Goal: Task Accomplishment & Management: Complete application form

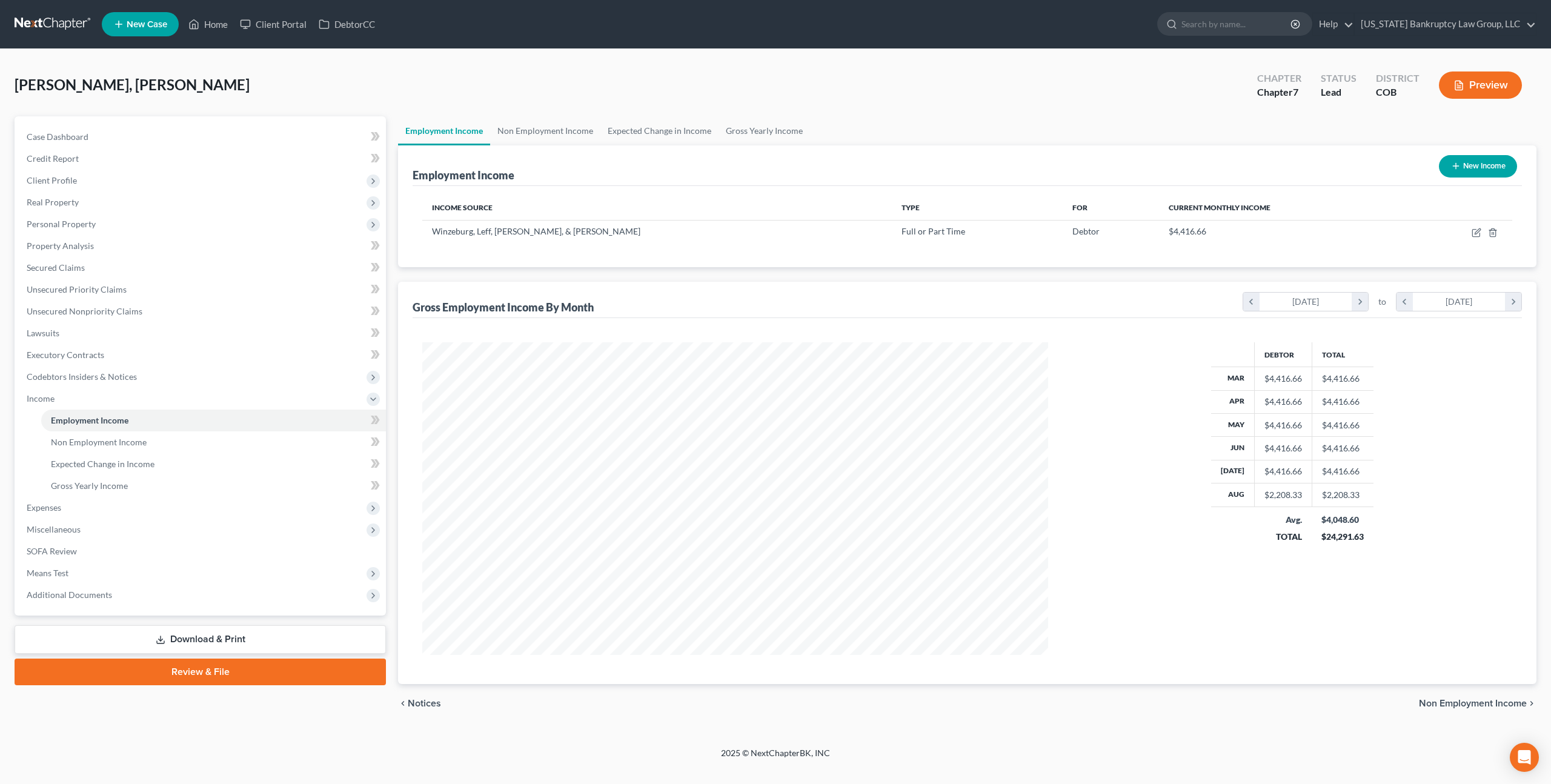
scroll to position [313, 649]
click at [157, 28] on span "New Case" at bounding box center [147, 25] width 40 height 9
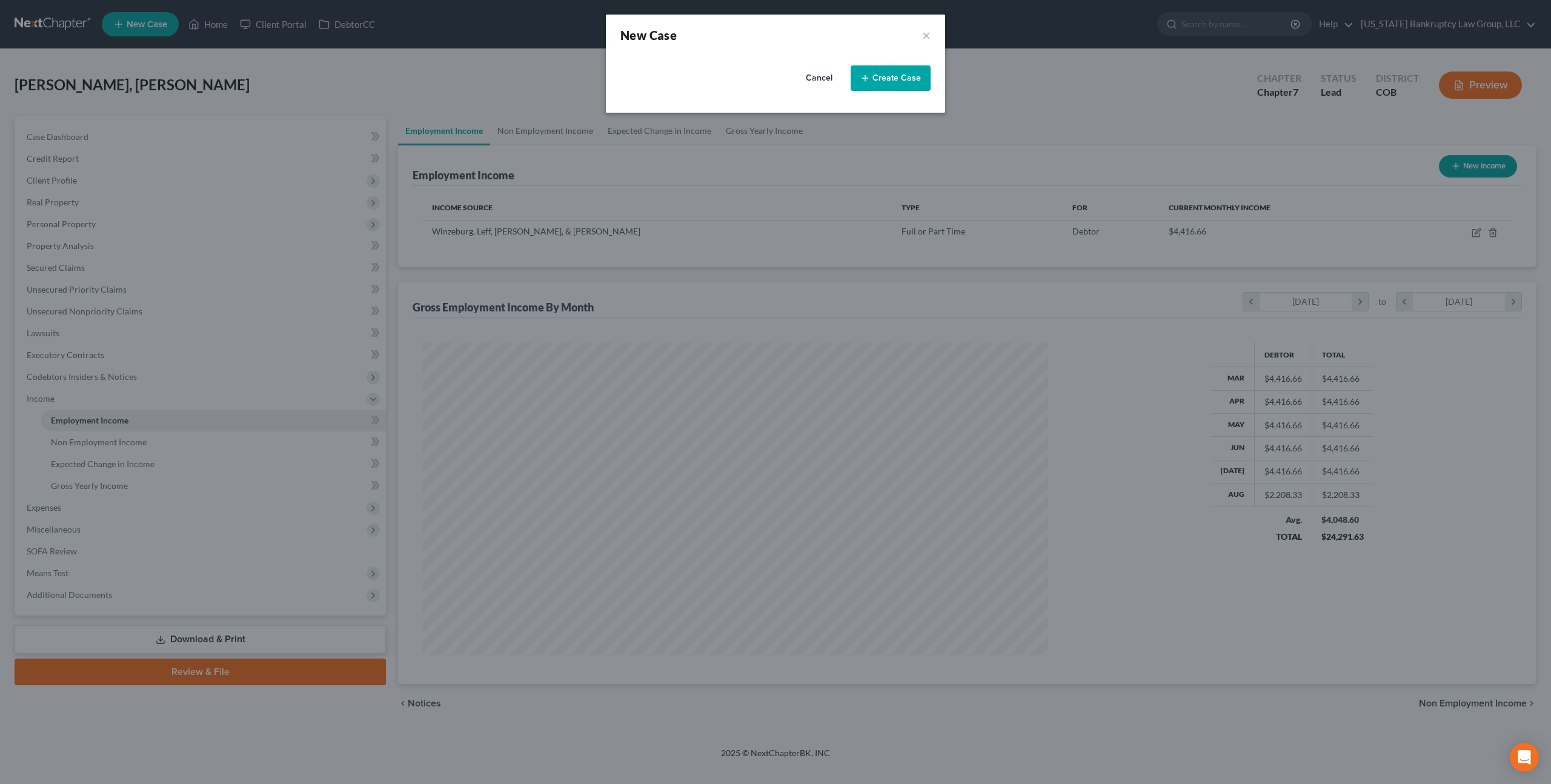
select select "11"
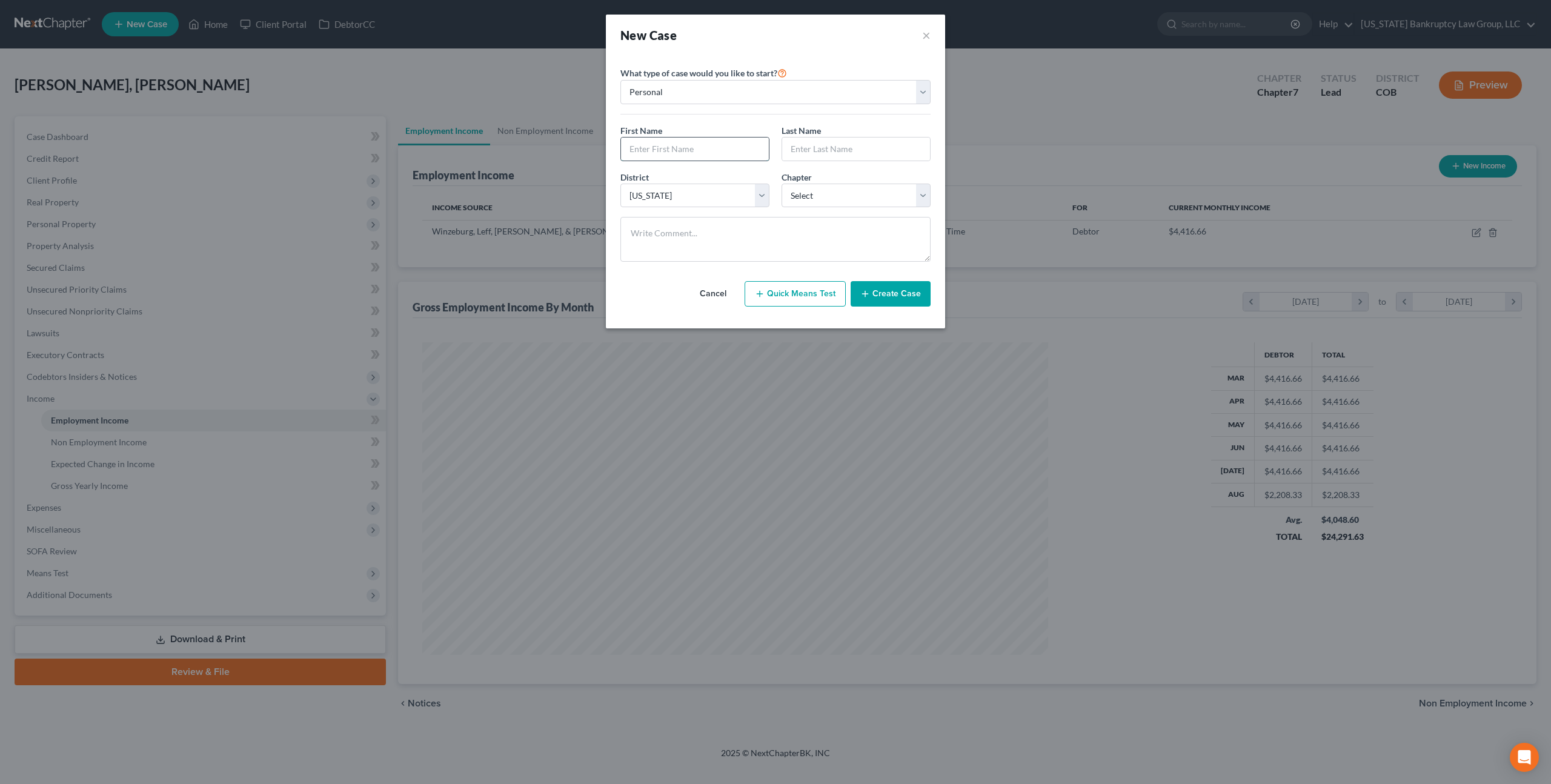
click at [687, 149] on input "text" at bounding box center [695, 149] width 148 height 23
type input "[PERSON_NAME]"
click at [809, 198] on select "Select 7 11 12 13" at bounding box center [856, 195] width 149 height 24
select select "0"
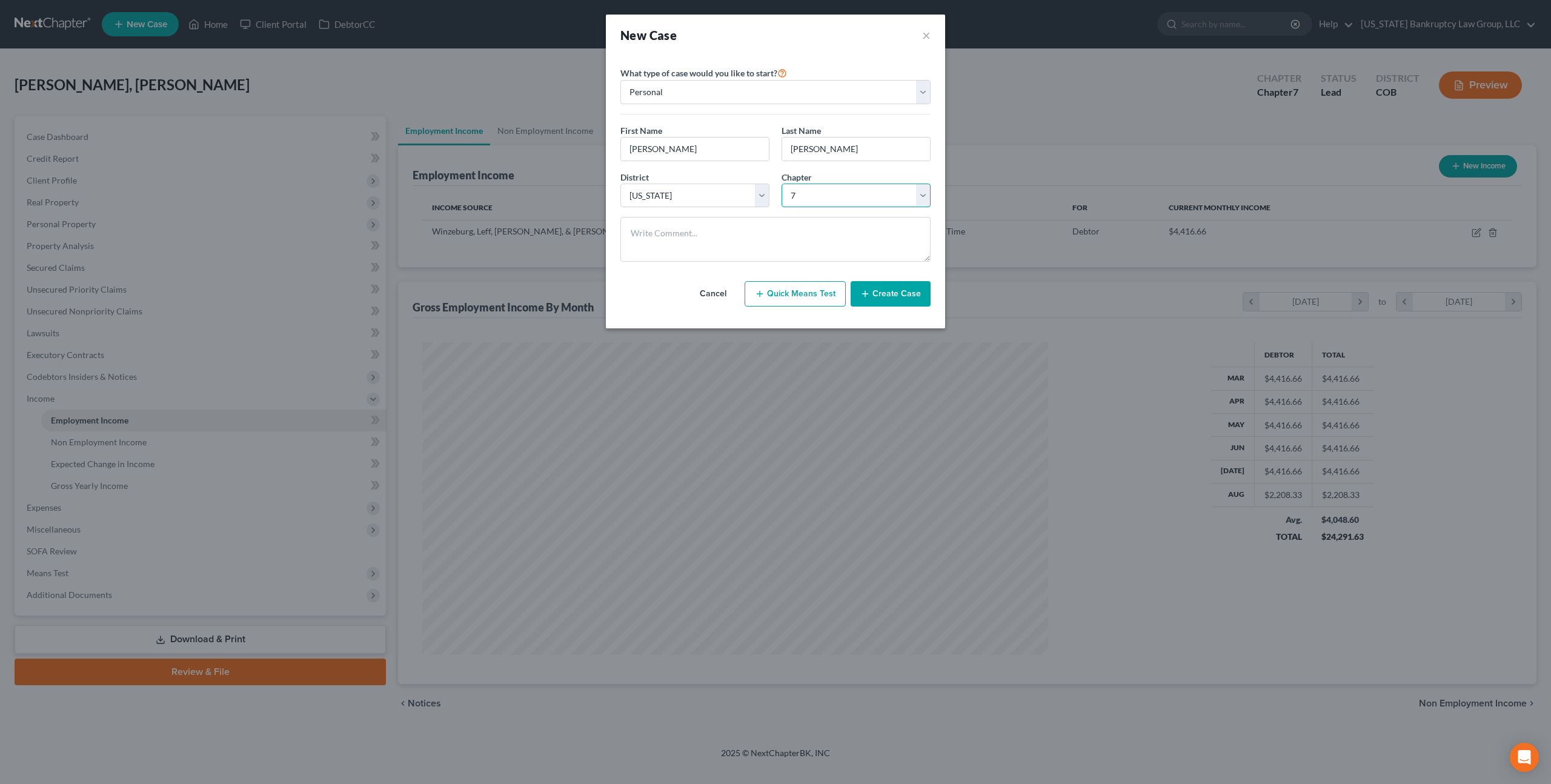
click at [782, 184] on select "Select 7 11 12 13" at bounding box center [856, 195] width 149 height 24
click at [893, 298] on button "Create Case" at bounding box center [891, 294] width 80 height 26
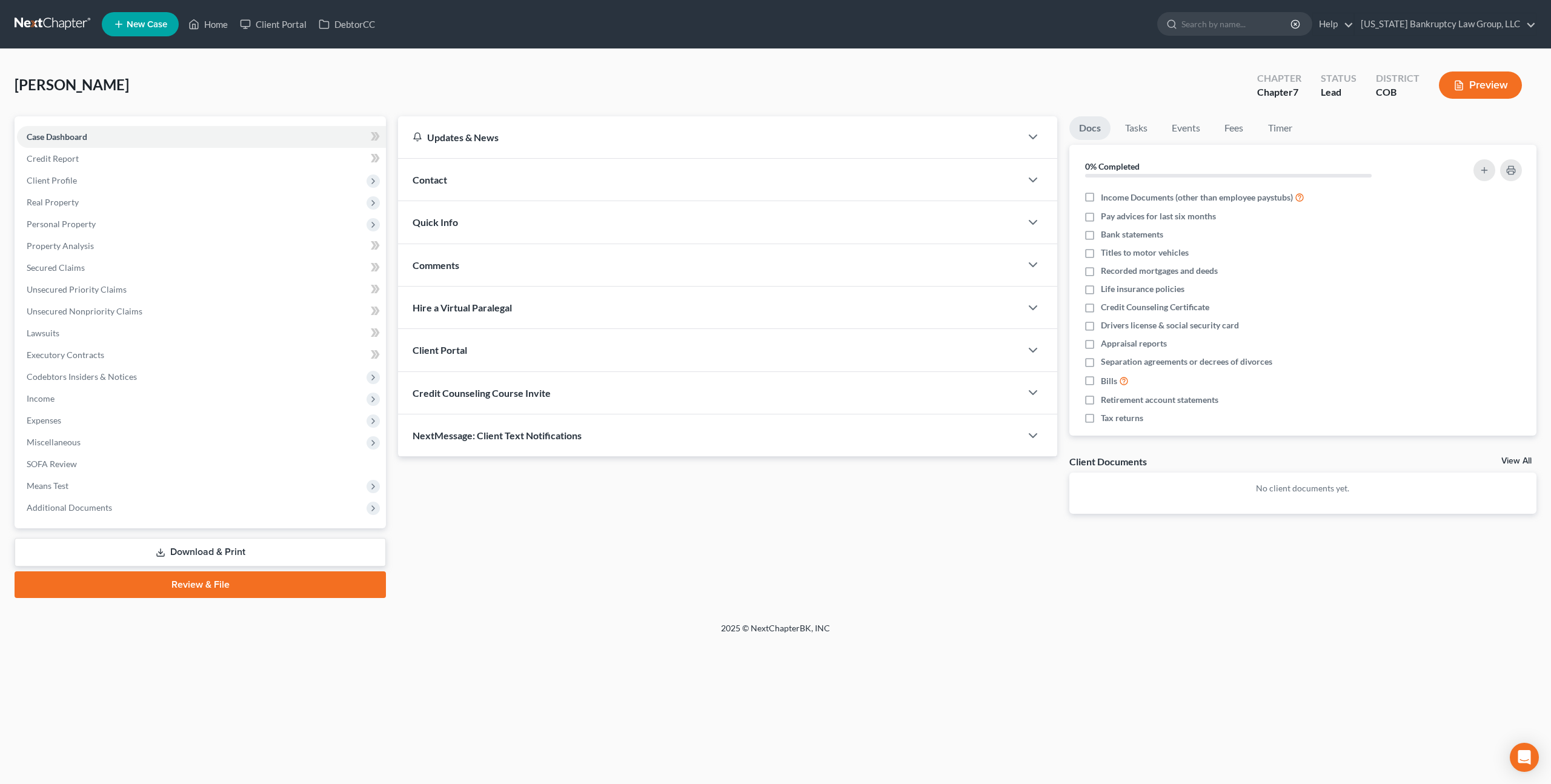
click at [515, 345] on div "Client Portal" at bounding box center [709, 350] width 623 height 42
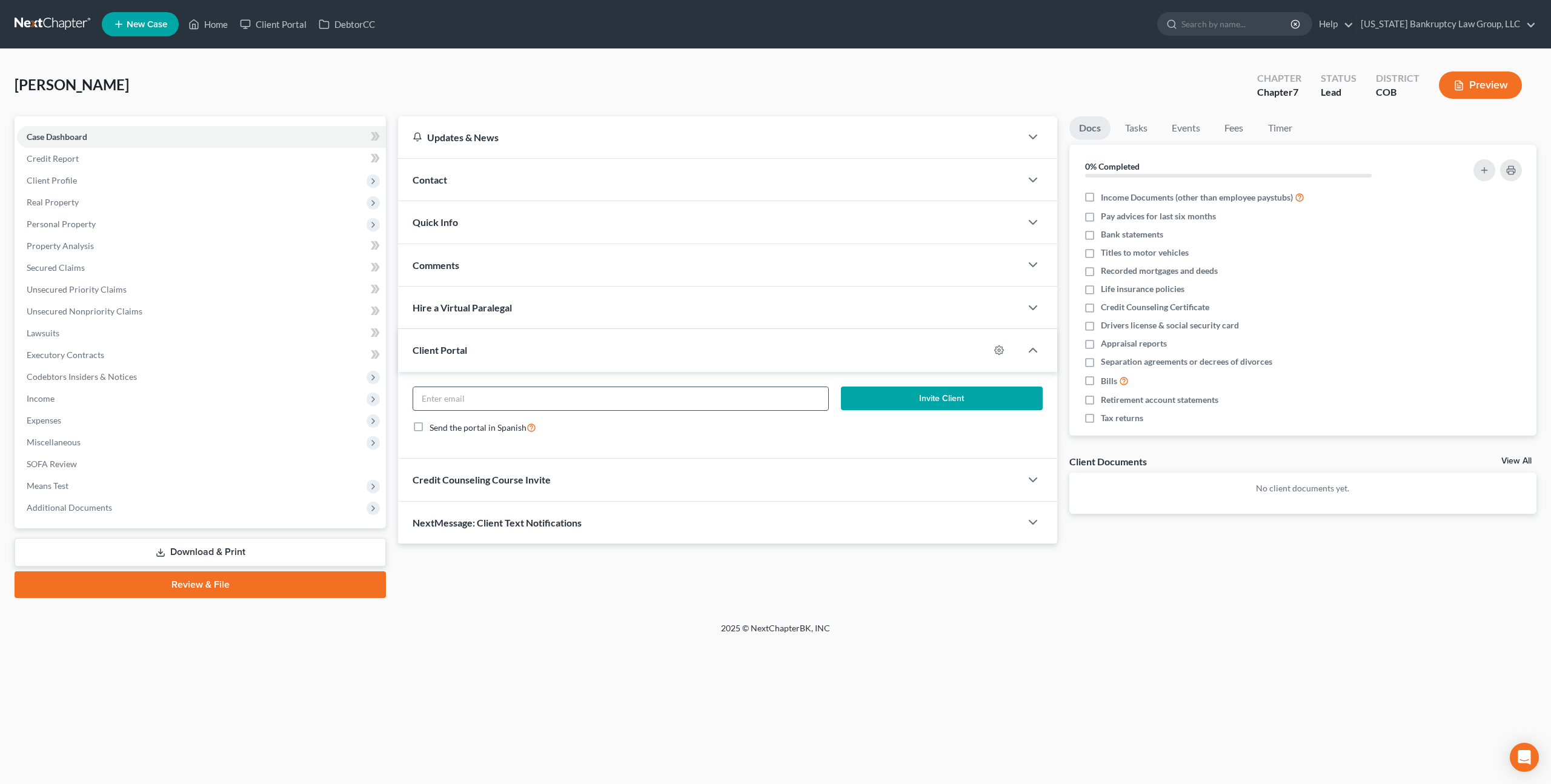
click at [526, 398] on input "email" at bounding box center [621, 399] width 415 height 23
paste input "[EMAIL_ADDRESS][DOMAIN_NAME]"
type input "[EMAIL_ADDRESS][DOMAIN_NAME]"
click at [870, 396] on button "Invite Client" at bounding box center [941, 398] width 202 height 24
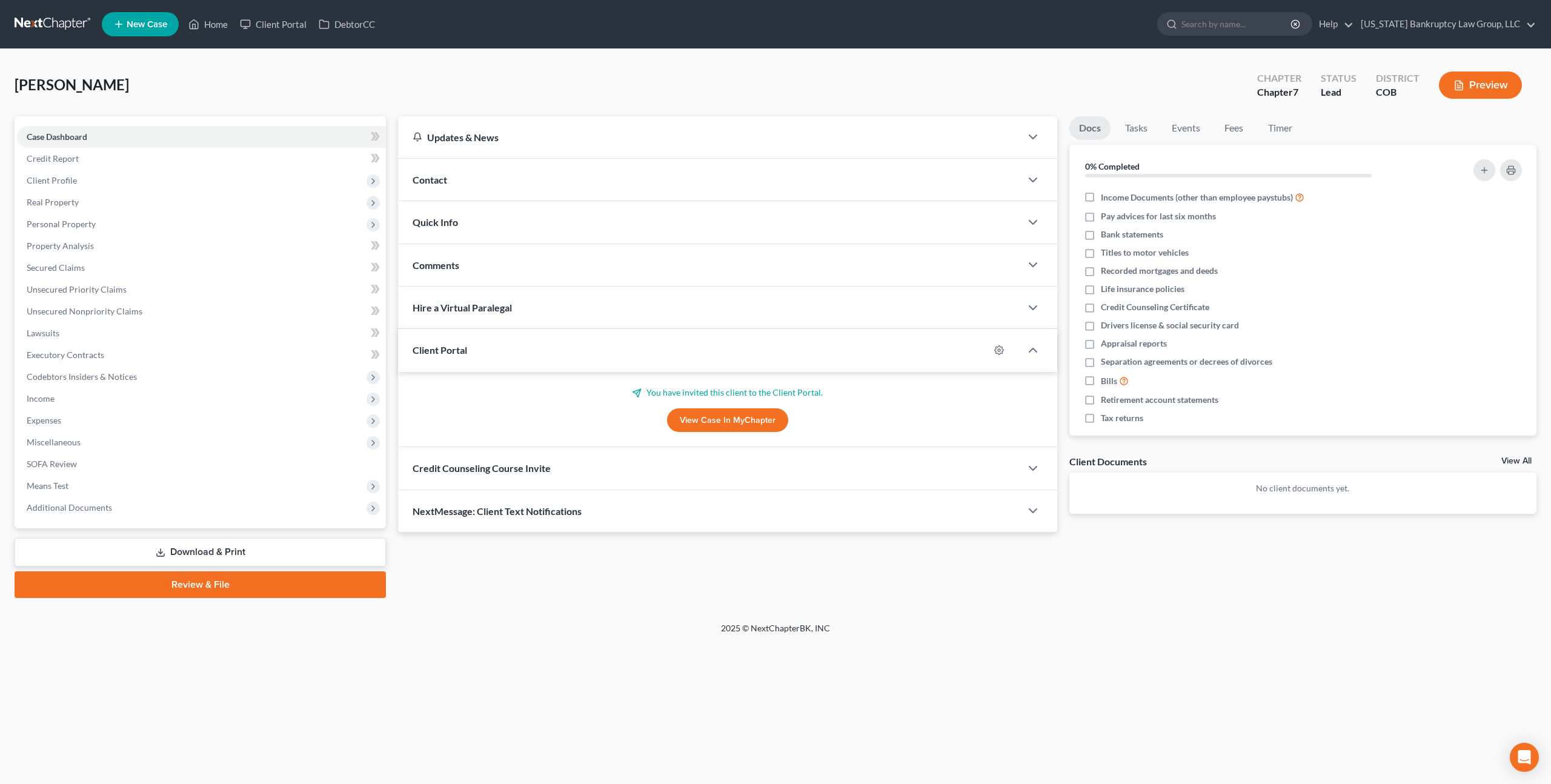
click at [612, 463] on div "Credit Counseling Course Invite" at bounding box center [709, 468] width 623 height 42
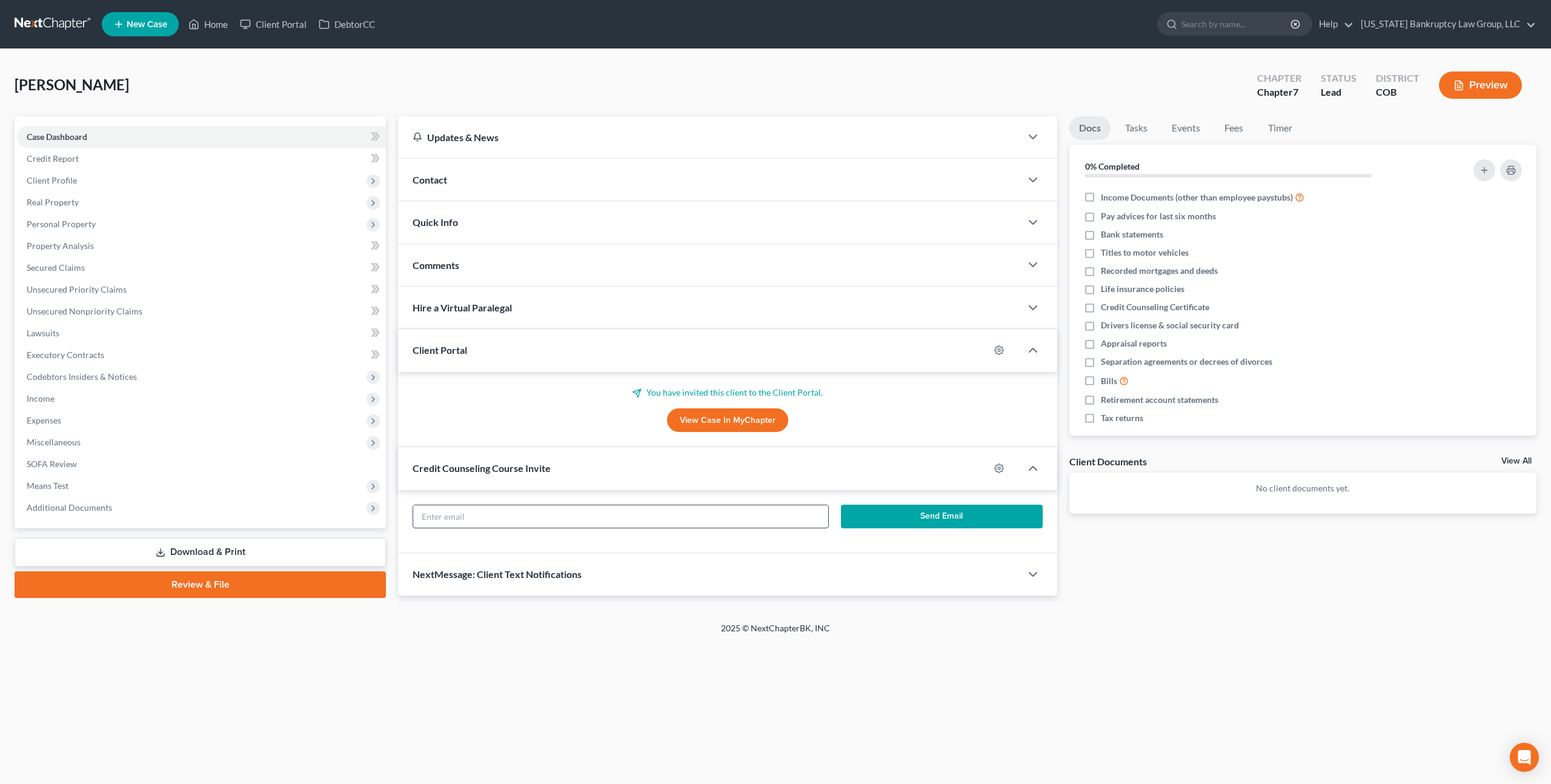
click at [624, 519] on input "text" at bounding box center [621, 517] width 415 height 23
paste input "[EMAIL_ADDRESS][DOMAIN_NAME]"
type input "[EMAIL_ADDRESS][DOMAIN_NAME]"
click at [929, 512] on button "Send Email" at bounding box center [941, 516] width 202 height 24
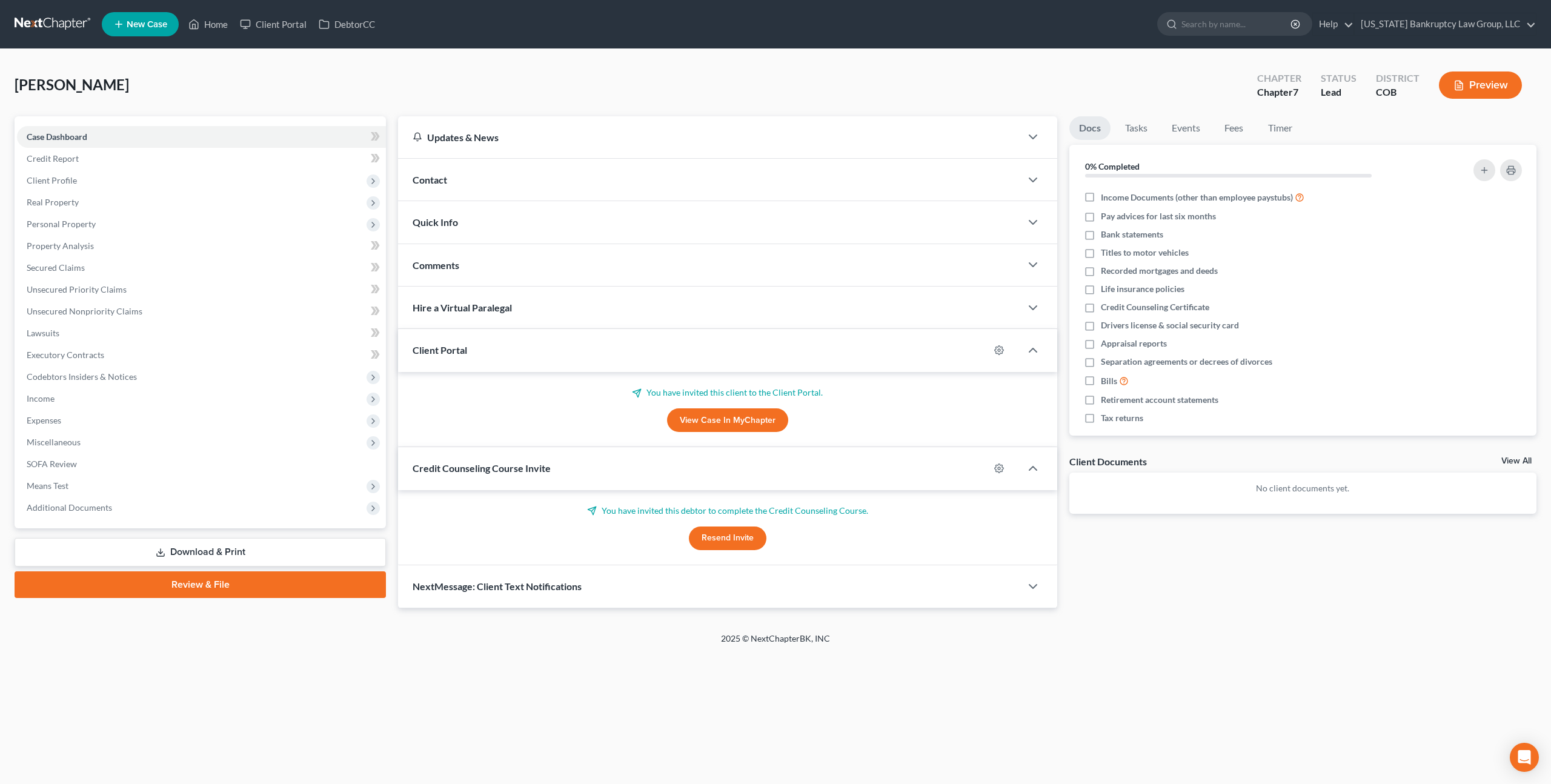
click at [478, 179] on div "Contact" at bounding box center [709, 180] width 623 height 42
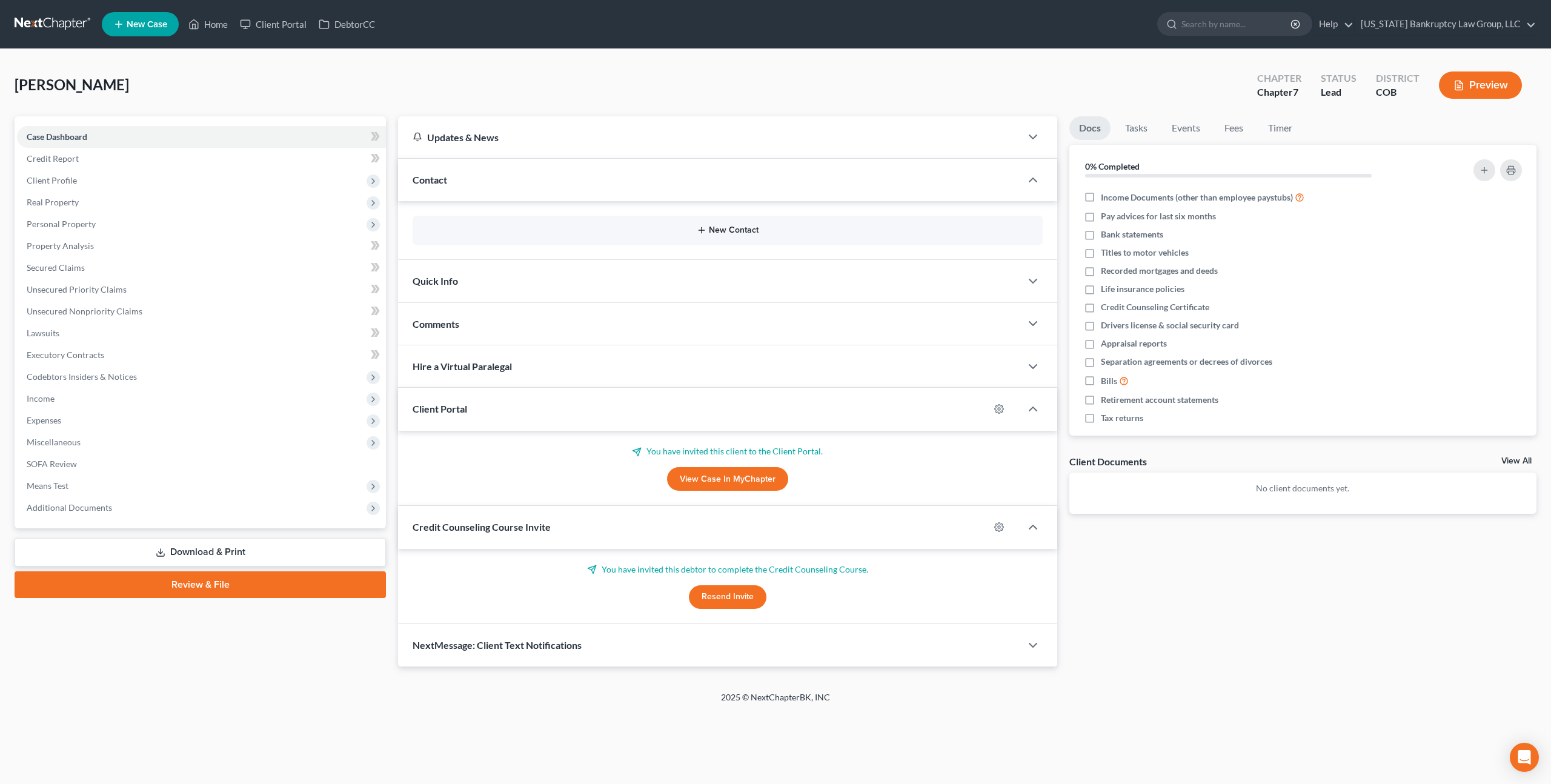
click at [728, 230] on button "New Contact" at bounding box center [727, 230] width 610 height 9
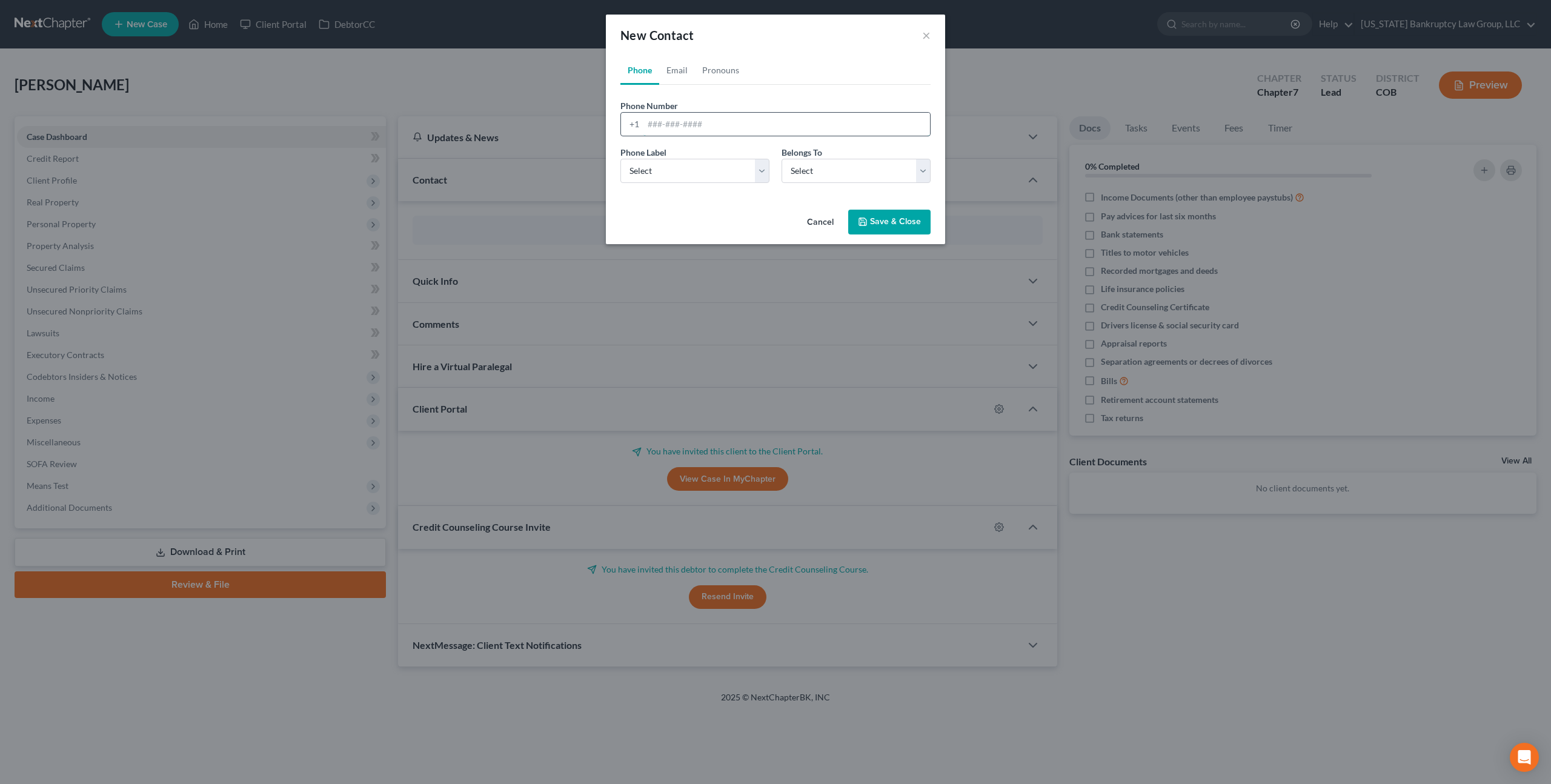
click at [677, 128] on input "tel" at bounding box center [786, 125] width 287 height 23
paste input "[EMAIL_ADDRESS][DOMAIN_NAME]"
type input "[EMAIL_ADDRESS][DOMAIN_NAME]"
click at [693, 167] on select "Select Mobile Home Work Other" at bounding box center [695, 171] width 149 height 24
select select "0"
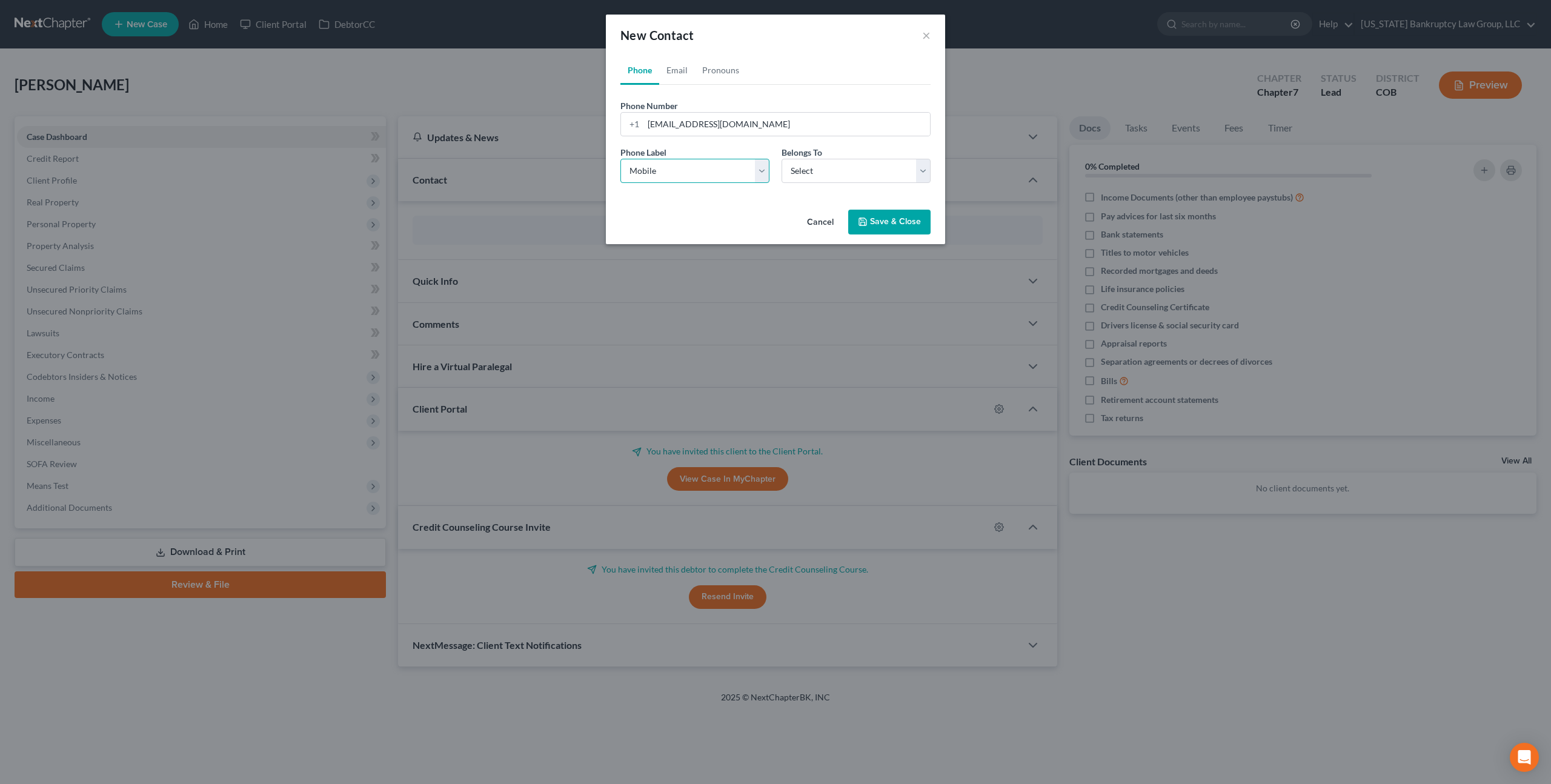
click at [621, 159] on select "Select Mobile Home Work Other" at bounding box center [695, 171] width 149 height 24
click at [802, 171] on select "Select Client Other" at bounding box center [856, 171] width 149 height 24
select select "0"
click at [782, 159] on select "Select Client Other" at bounding box center [856, 171] width 149 height 24
click at [885, 216] on button "Save & Close" at bounding box center [889, 222] width 83 height 26
